Goal: Task Accomplishment & Management: Manage account settings

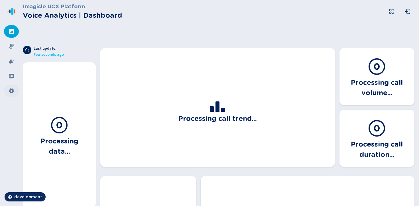
click at [11, 92] on icon at bounding box center [11, 90] width 5 height 5
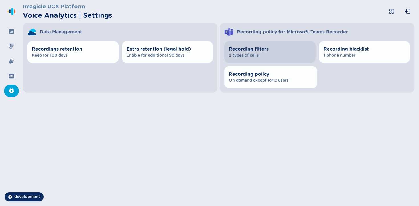
click at [279, 54] on span "2 types of calls" at bounding box center [270, 55] width 82 height 6
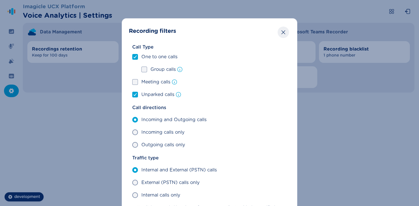
click at [282, 37] on button "Close" at bounding box center [283, 32] width 11 height 11
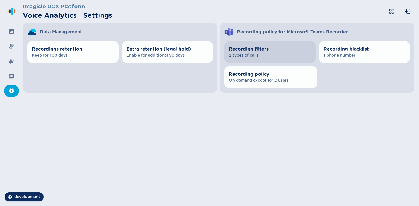
click at [271, 56] on span "2 types of calls" at bounding box center [270, 55] width 82 height 6
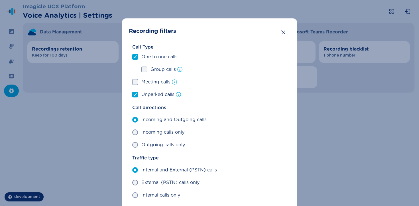
click at [324, 107] on div "Recording filters Call Type One to one calls Group calls Meeting calls Unparked…" at bounding box center [209, 103] width 419 height 206
click at [281, 30] on icon "Close" at bounding box center [284, 32] width 6 height 6
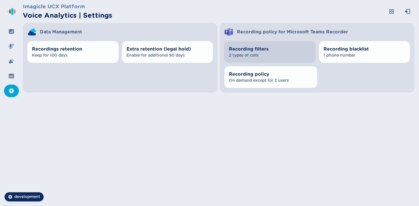
click at [273, 46] on span "Recording filters" at bounding box center [270, 49] width 82 height 7
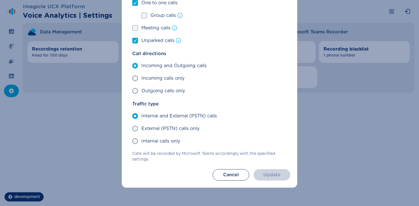
click at [213, 169] on button "Cancel" at bounding box center [231, 174] width 37 height 11
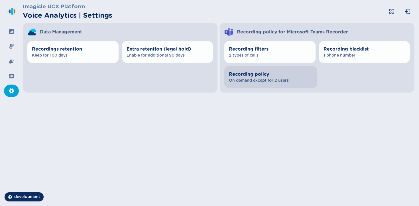
click at [295, 78] on span "On demand except for 2 users" at bounding box center [271, 81] width 84 height 6
select select "AlwaysOn"
select select "OnDemand"
select select "AlwaysOn"
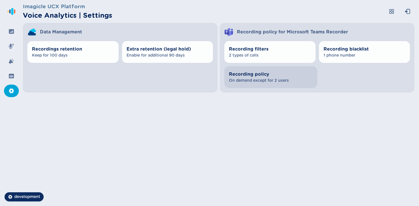
select select "OnDemand"
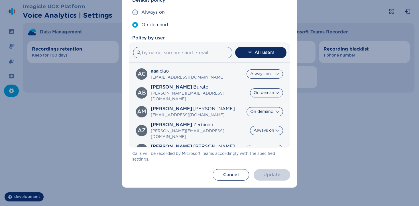
scroll to position [0, 0]
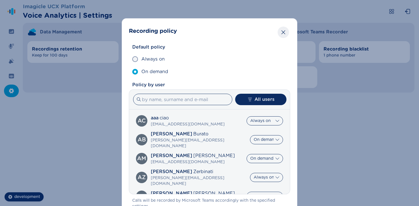
click at [285, 34] on icon "Close" at bounding box center [284, 32] width 6 height 6
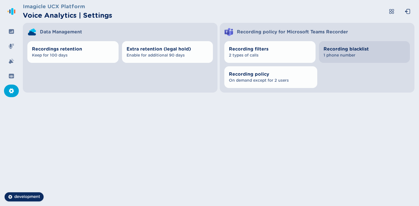
click at [350, 56] on span "1 phone number" at bounding box center [365, 55] width 82 height 6
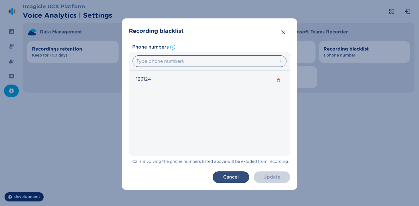
click at [238, 180] on button "Cancel" at bounding box center [231, 176] width 37 height 11
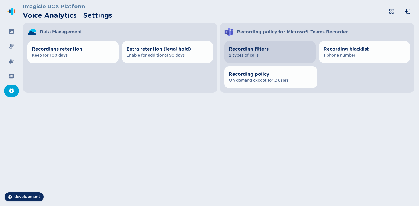
click at [284, 55] on span "2 types of calls" at bounding box center [270, 55] width 82 height 6
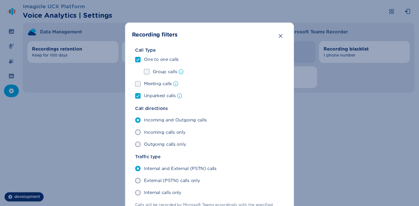
scroll to position [54, 0]
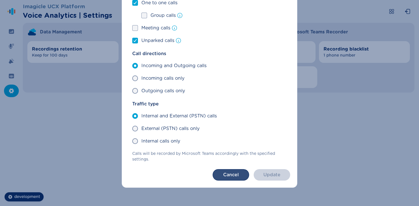
click at [234, 175] on button "Cancel" at bounding box center [231, 174] width 37 height 11
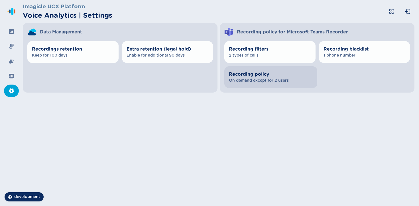
click at [281, 74] on span "Recording policy" at bounding box center [271, 74] width 84 height 7
select select "AlwaysOn"
select select "OnDemand"
select select "AlwaysOn"
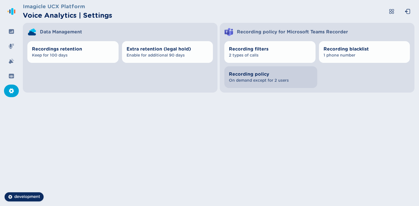
select select "OnDemand"
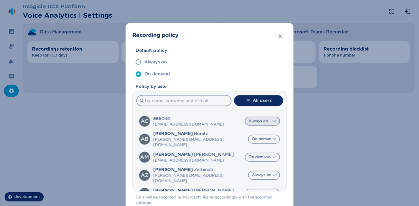
scroll to position [47, 0]
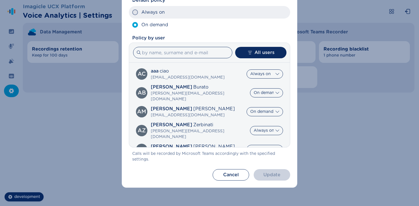
click at [165, 17] on label "Always on" at bounding box center [209, 12] width 161 height 13
click at [132, 13] on input "Always on" at bounding box center [132, 12] width 0 height 0
radio input "true"
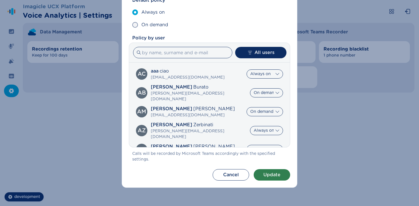
click at [273, 173] on button "Update" at bounding box center [272, 174] width 37 height 11
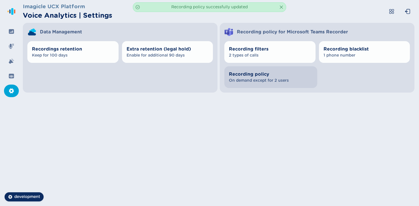
click at [257, 75] on span "Recording policy" at bounding box center [271, 74] width 84 height 7
select select "AlwaysOn"
select select "OnDemand"
select select "AlwaysOn"
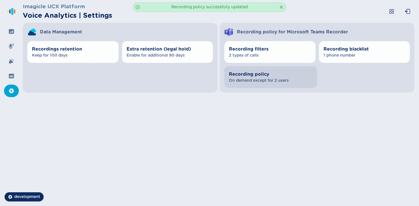
select select "OnDemand"
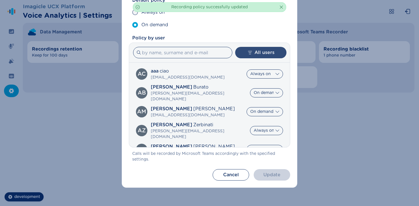
click at [267, 54] on button "All users" at bounding box center [260, 52] width 51 height 11
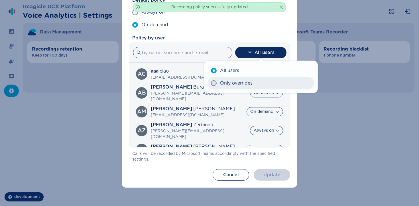
click at [243, 84] on span "Only overrides" at bounding box center [236, 83] width 33 height 7
click at [211, 83] on input "Only overrides" at bounding box center [211, 83] width 0 height 0
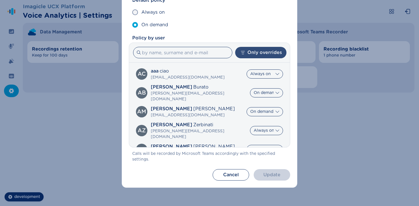
click at [266, 55] on button "Only overrides" at bounding box center [260, 52] width 51 height 11
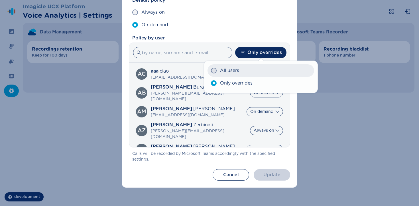
click at [260, 75] on label "All users" at bounding box center [261, 70] width 107 height 13
click at [211, 71] on input "All users" at bounding box center [211, 70] width 0 height 0
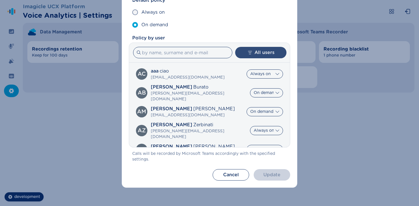
click at [262, 56] on button "All users" at bounding box center [260, 52] width 51 height 11
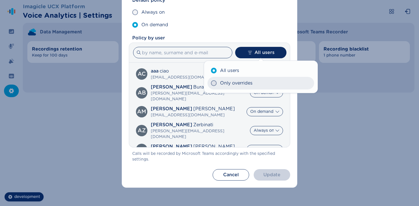
click at [263, 79] on label "Only overrides" at bounding box center [261, 83] width 107 height 13
click at [211, 83] on input "Only overrides" at bounding box center [211, 83] width 0 height 0
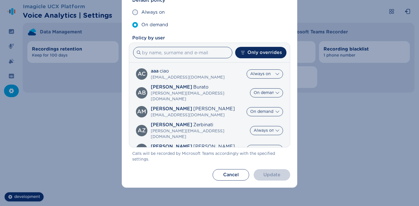
scroll to position [0, 0]
click at [261, 53] on button "Only overrides" at bounding box center [260, 52] width 51 height 11
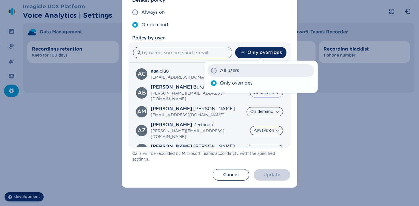
click at [252, 72] on label "All users" at bounding box center [261, 70] width 107 height 13
click at [211, 71] on input "All users" at bounding box center [211, 70] width 0 height 0
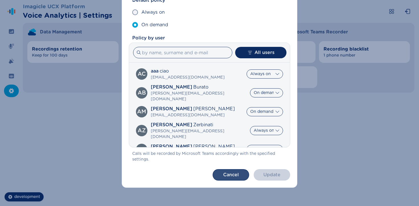
click at [236, 178] on button "Cancel" at bounding box center [231, 174] width 37 height 11
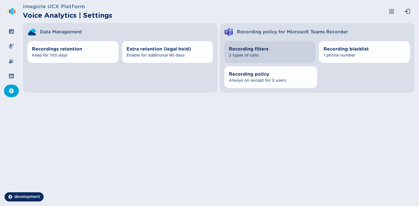
click at [271, 61] on button "Recording filters 2 types of calls" at bounding box center [269, 52] width 91 height 22
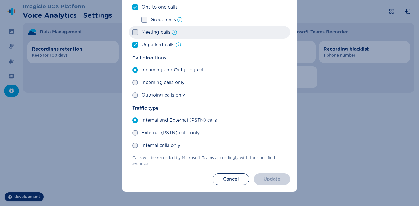
scroll to position [43, 0]
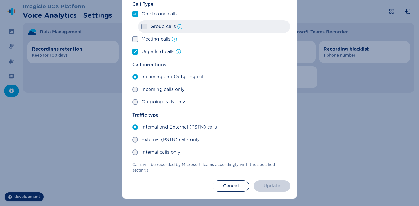
click at [144, 24] on span at bounding box center [144, 27] width 6 height 6
click at [141, 27] on input "Group calls" at bounding box center [141, 27] width 0 height 0
checkbox input "true"
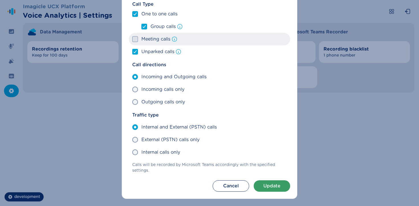
click at [136, 38] on span at bounding box center [135, 39] width 6 height 6
click at [132, 39] on input "Meeting calls" at bounding box center [132, 39] width 0 height 0
checkbox input "true"
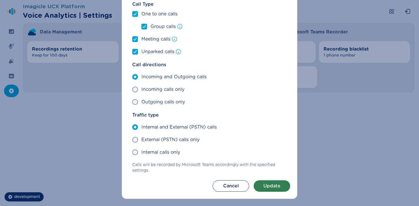
click at [279, 184] on button "Update" at bounding box center [272, 185] width 37 height 11
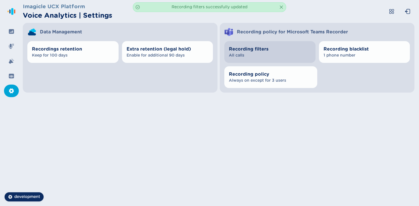
click at [249, 49] on span "Recording filters" at bounding box center [270, 49] width 82 height 7
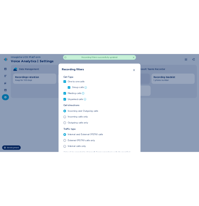
scroll to position [54, 0]
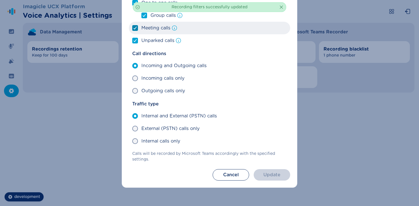
click at [158, 29] on span "Meeting calls" at bounding box center [155, 28] width 29 height 7
click at [132, 28] on input "Meeting calls" at bounding box center [132, 28] width 0 height 0
checkbox input "false"
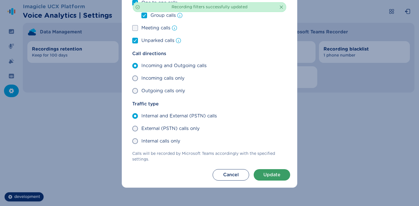
click at [156, 10] on div "Recording filters successfully updated" at bounding box center [209, 7] width 153 height 10
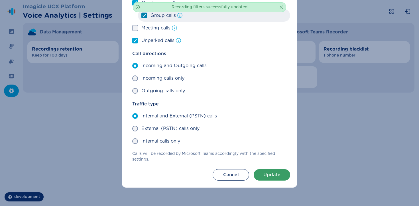
click at [154, 13] on span "Group calls" at bounding box center [163, 15] width 25 height 7
click at [141, 15] on input "Group calls" at bounding box center [141, 15] width 0 height 0
checkbox input "false"
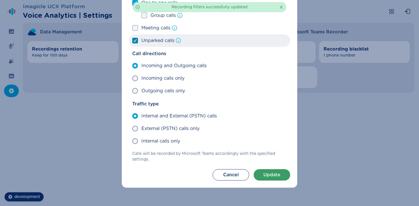
click at [150, 34] on label "Unparked calls" at bounding box center [209, 40] width 161 height 13
click at [132, 40] on input "Unparked calls" at bounding box center [132, 40] width 0 height 0
checkbox input "false"
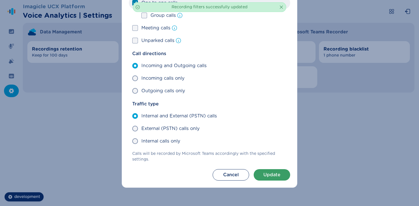
click at [137, 1] on span at bounding box center [135, 3] width 6 height 6
click at [132, 3] on input "One to one calls" at bounding box center [132, 3] width 0 height 0
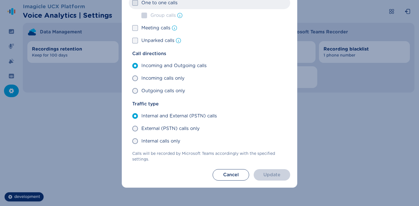
click at [135, 7] on label "One to one calls" at bounding box center [209, 3] width 161 height 13
click at [132, 3] on input "One to one calls" at bounding box center [132, 3] width 0 height 0
checkbox input "true"
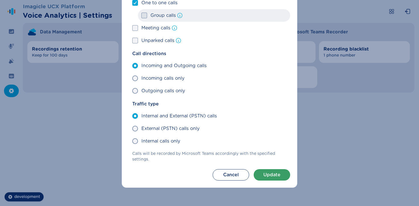
click at [142, 12] on label "Group calls" at bounding box center [214, 15] width 152 height 13
click at [141, 15] on input "Group calls" at bounding box center [141, 15] width 0 height 0
checkbox input "true"
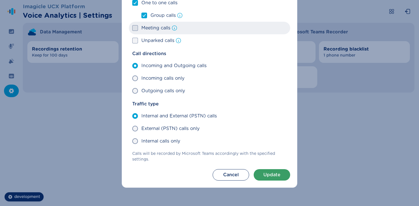
click at [139, 28] on label "Meeting calls" at bounding box center [209, 28] width 161 height 13
click at [132, 28] on input "Meeting calls" at bounding box center [132, 28] width 0 height 0
checkbox input "true"
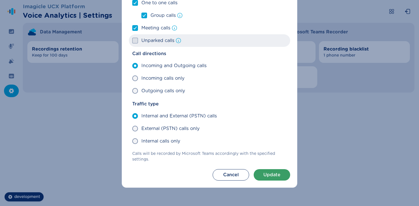
click at [140, 38] on label "Unparked calls" at bounding box center [209, 40] width 161 height 13
click at [132, 40] on input "Unparked calls" at bounding box center [132, 40] width 0 height 0
checkbox input "true"
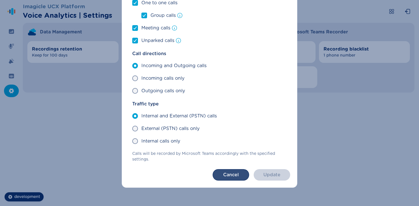
click at [232, 176] on button "Cancel" at bounding box center [231, 174] width 37 height 11
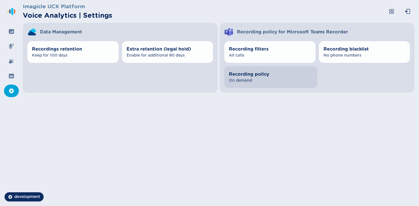
click at [199, 76] on span "Recording policy" at bounding box center [271, 74] width 84 height 7
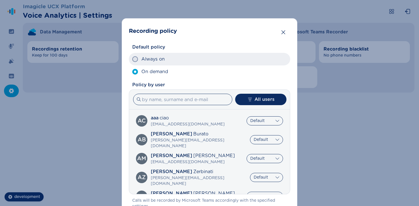
click at [159, 64] on label "Always on" at bounding box center [209, 59] width 161 height 13
click at [132, 59] on input "Always on" at bounding box center [132, 59] width 0 height 0
radio input "true"
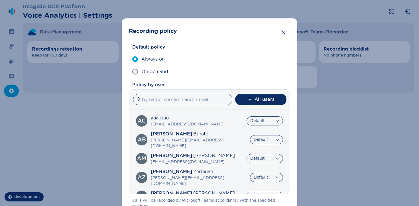
click at [199, 30] on header "Recording policy" at bounding box center [209, 30] width 161 height 11
click at [199, 34] on icon "Close" at bounding box center [283, 32] width 4 height 4
